Goal: Task Accomplishment & Management: Manage account settings

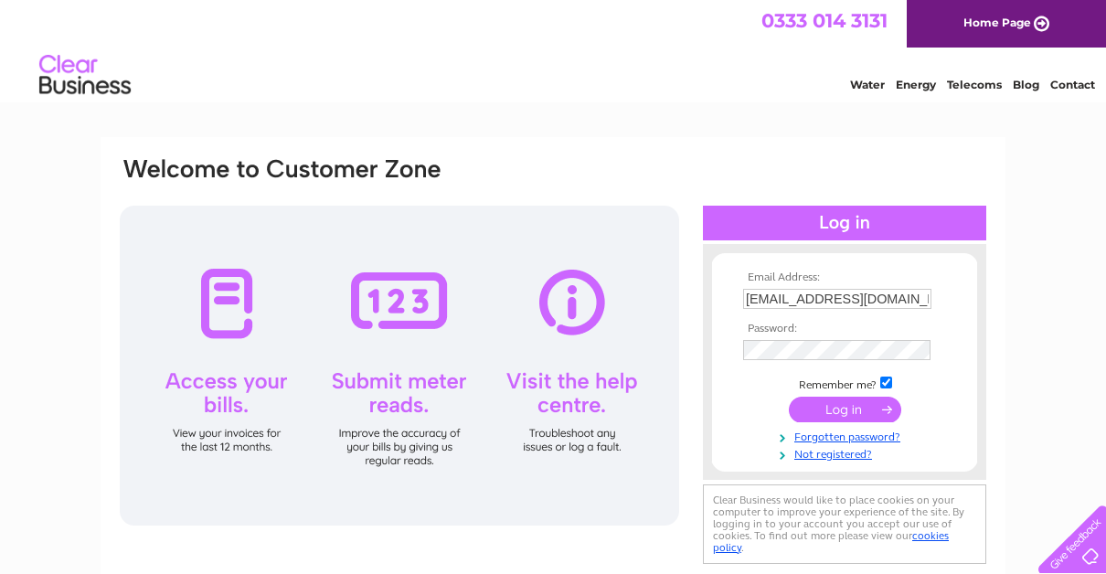
click at [825, 410] on input "submit" at bounding box center [845, 410] width 112 height 26
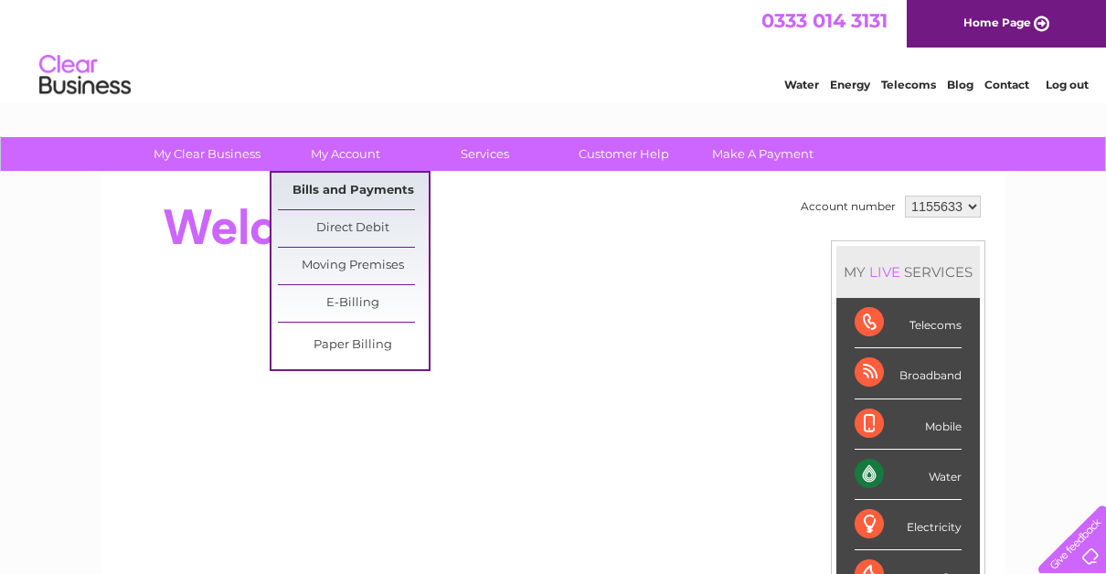
click at [335, 183] on link "Bills and Payments" at bounding box center [353, 191] width 151 height 37
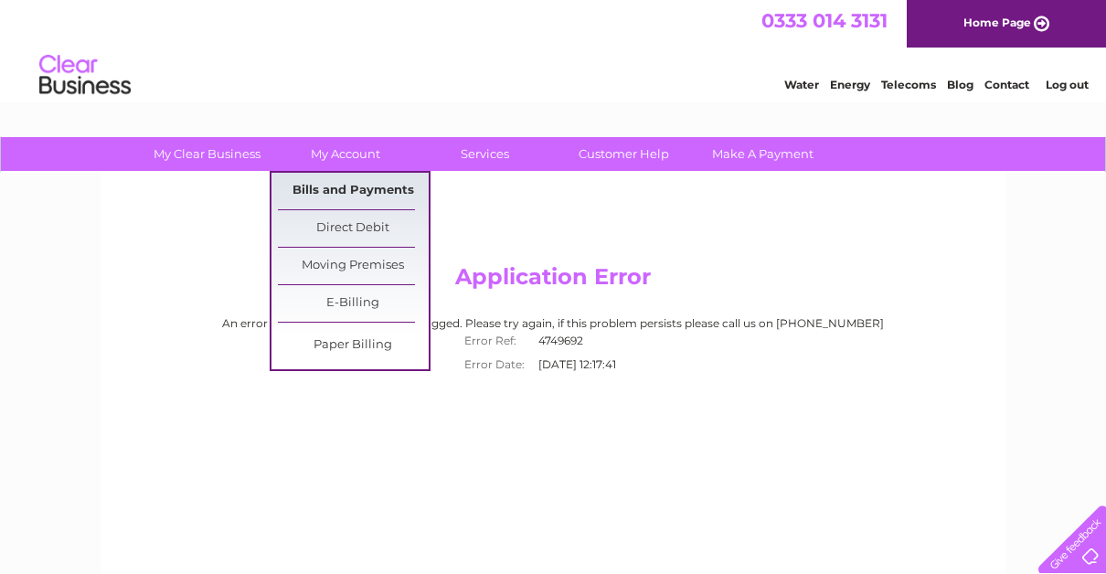
click at [339, 192] on link "Bills and Payments" at bounding box center [353, 191] width 151 height 37
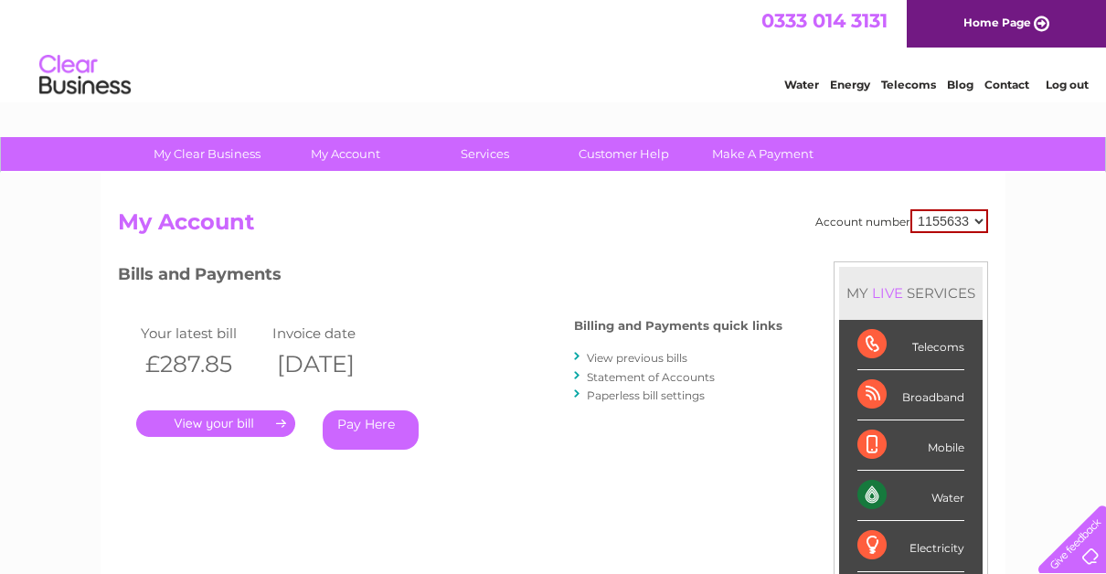
click at [228, 421] on link "." at bounding box center [215, 423] width 159 height 27
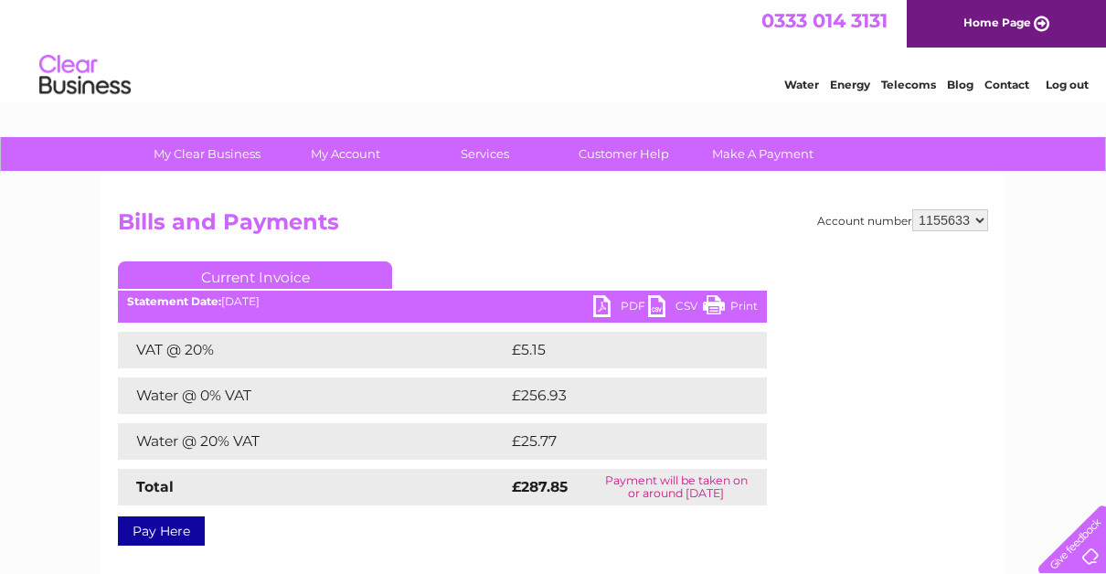
click at [602, 304] on link "PDF" at bounding box center [620, 308] width 55 height 27
